Goal: Task Accomplishment & Management: Manage account settings

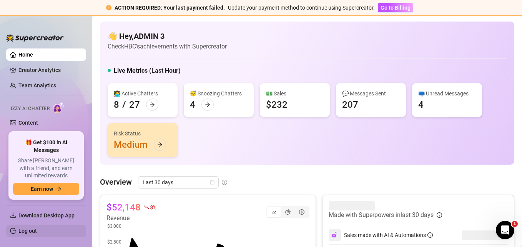
click at [26, 231] on link "Log out" at bounding box center [27, 231] width 18 height 6
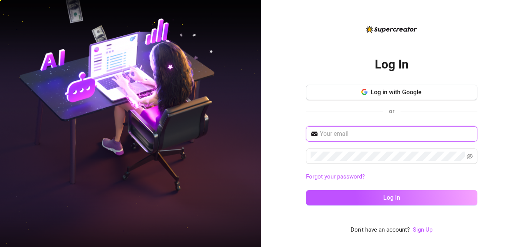
click at [371, 131] on input "text" at bounding box center [396, 133] width 153 height 9
type input "[EMAIL_ADDRESS][DOMAIN_NAME]"
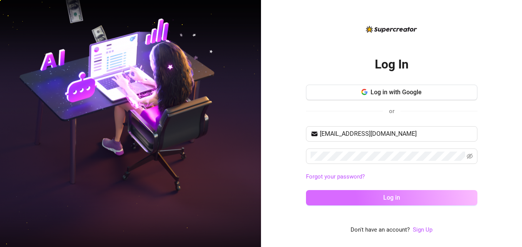
click at [372, 194] on button "Log in" at bounding box center [391, 197] width 171 height 15
